Goal: Navigation & Orientation: Find specific page/section

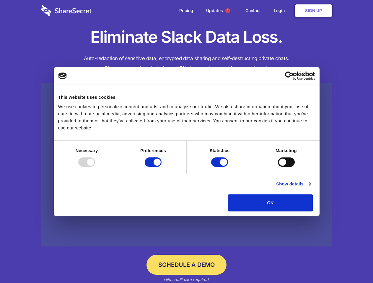
click at [95, 167] on div at bounding box center [86, 162] width 17 height 9
click at [162, 167] on input "Preferences" at bounding box center [153, 162] width 17 height 9
checkbox input "false"
click at [220, 167] on input "Statistics" at bounding box center [219, 162] width 17 height 9
checkbox input "false"
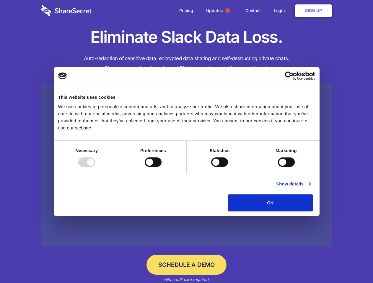
click at [278, 167] on input "Marketing" at bounding box center [286, 162] width 17 height 9
checkbox input "true"
click at [310, 188] on link "Show details" at bounding box center [293, 184] width 34 height 7
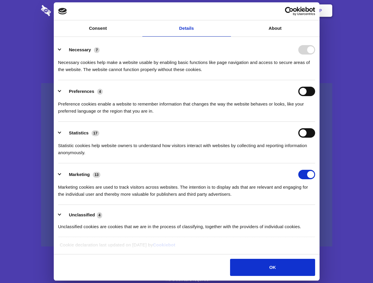
click at [315, 80] on li "Necessary 7 Necessary cookies help make a website usable by enabling basic func…" at bounding box center [186, 60] width 257 height 42
click at [227, 11] on span "1" at bounding box center [227, 10] width 5 height 5
